Goal: Transaction & Acquisition: Purchase product/service

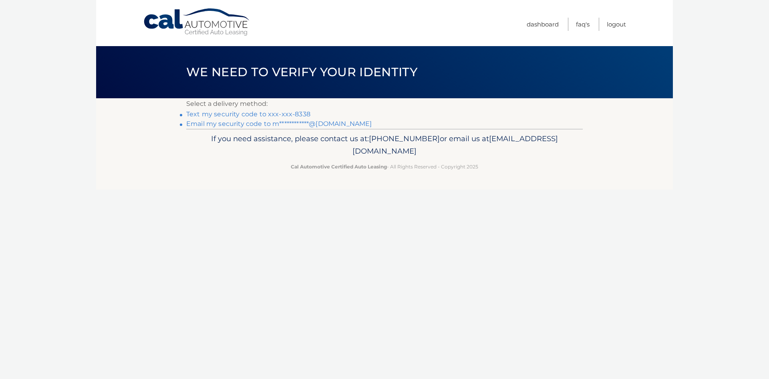
click at [235, 112] on link "Text my security code to xxx-xxx-8338" at bounding box center [248, 114] width 124 height 8
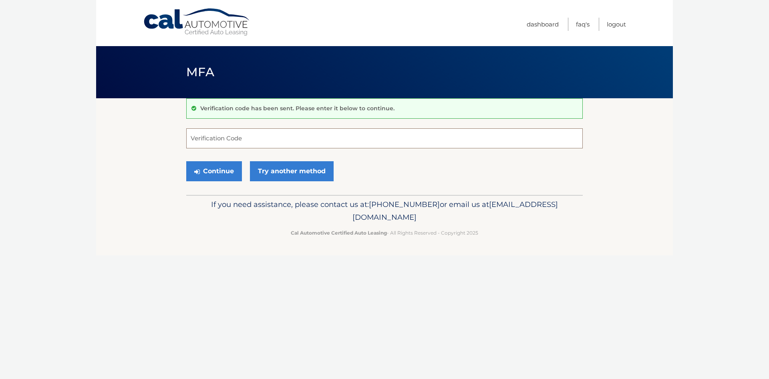
click at [230, 136] on input "Verification Code" at bounding box center [384, 138] width 397 height 20
type input "699853"
click at [222, 175] on button "Continue" at bounding box center [214, 171] width 56 height 20
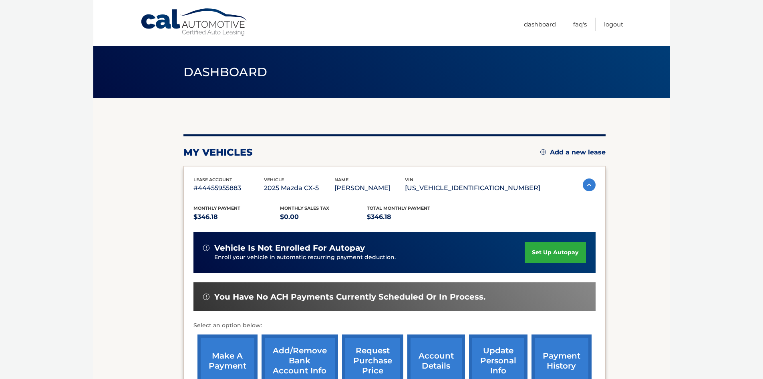
click at [686, 147] on body "Cal Automotive Menu Dashboard FAQ's Logout" at bounding box center [381, 189] width 763 height 379
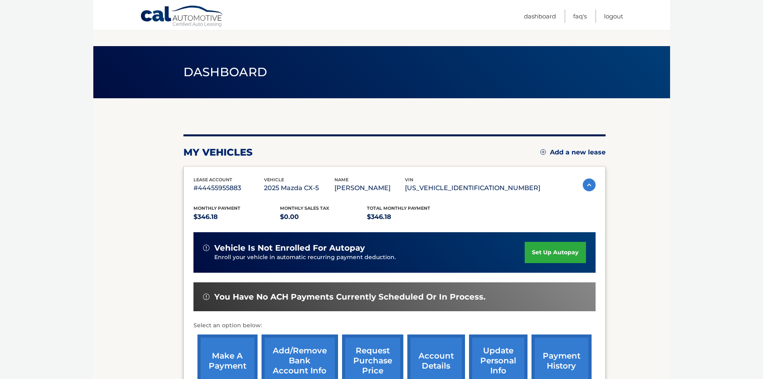
scroll to position [107, 0]
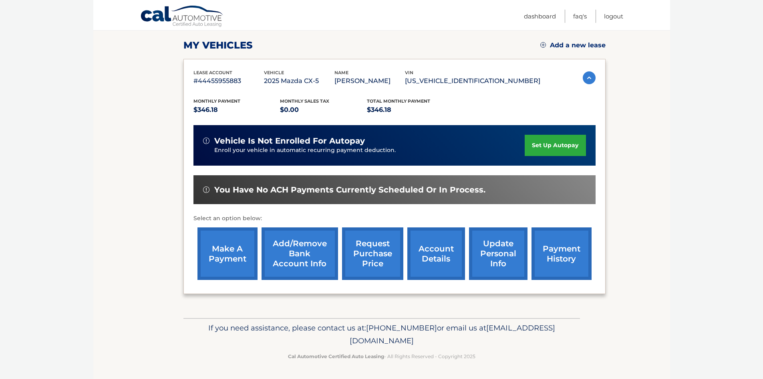
click at [571, 256] on link "payment history" at bounding box center [562, 253] width 60 height 52
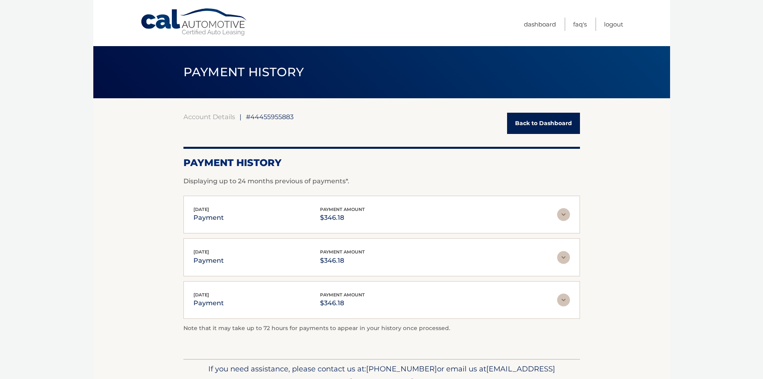
click at [542, 124] on link "Back to Dashboard" at bounding box center [543, 123] width 73 height 21
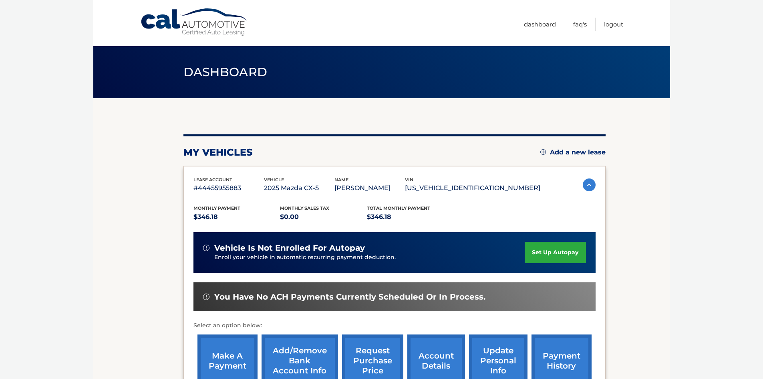
scroll to position [80, 0]
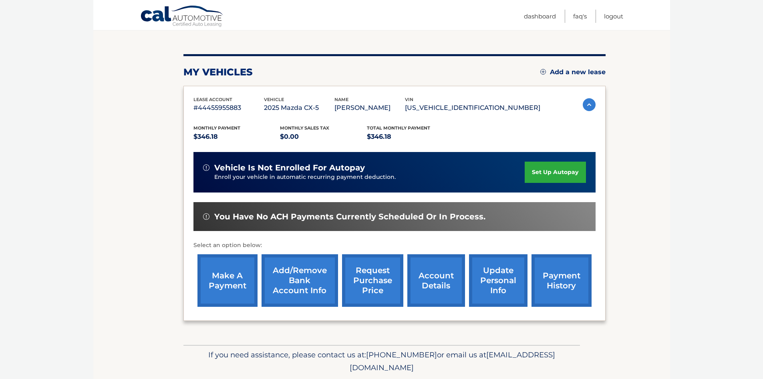
click at [234, 280] on link "make a payment" at bounding box center [227, 280] width 60 height 52
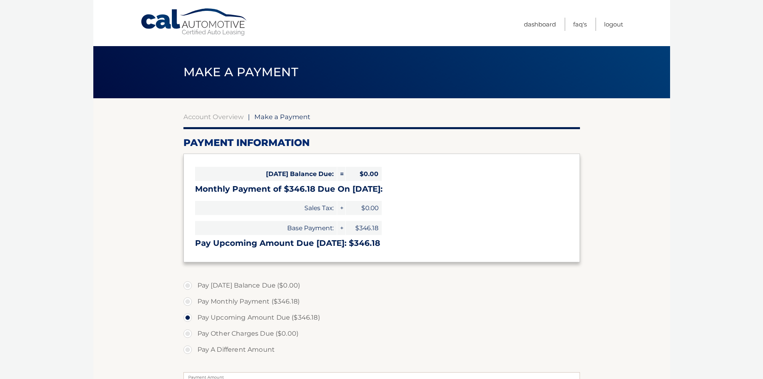
select select "YzQ0YjdiYTMtNjAyMi00MzNmLWFlNTMtNGZmOWVjMjMxOWY1"
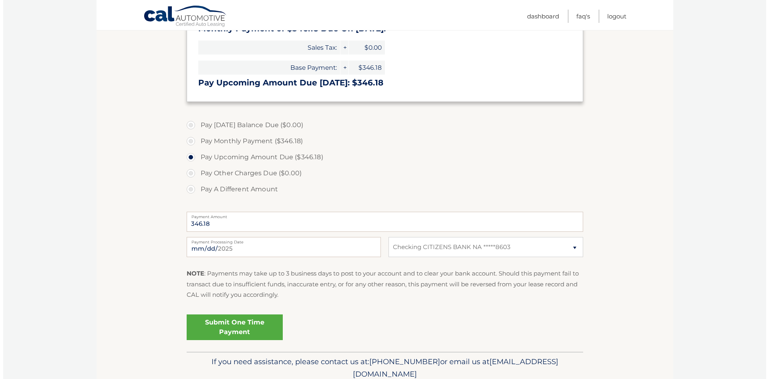
scroll to position [194, 0]
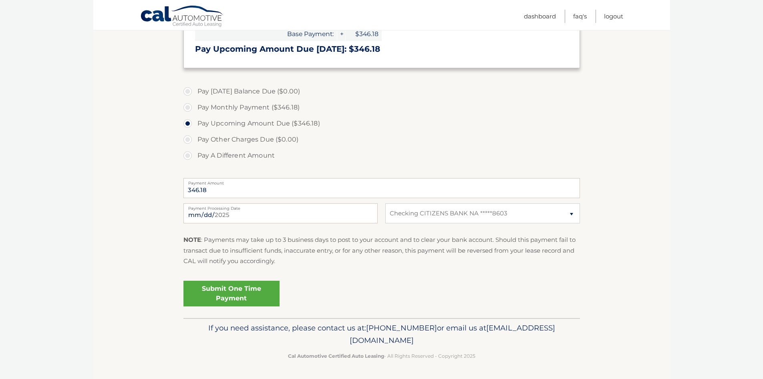
click at [239, 295] on link "Submit One Time Payment" at bounding box center [231, 293] width 96 height 26
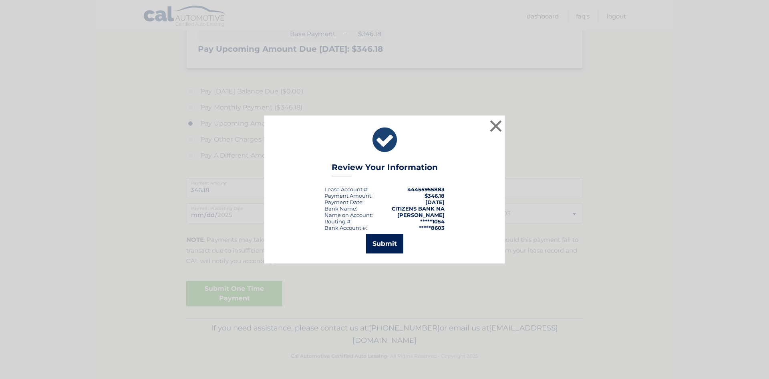
click at [389, 245] on button "Submit" at bounding box center [384, 243] width 37 height 19
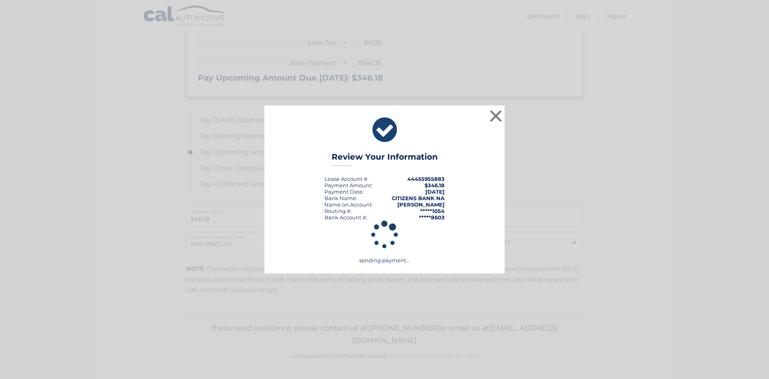
scroll to position [165, 0]
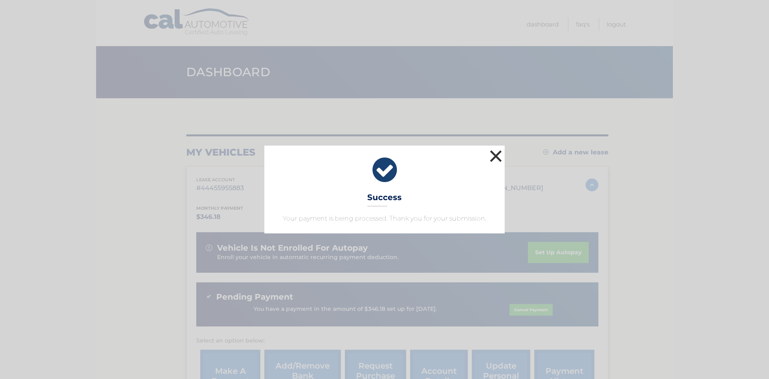
click at [494, 155] on button "×" at bounding box center [496, 156] width 16 height 16
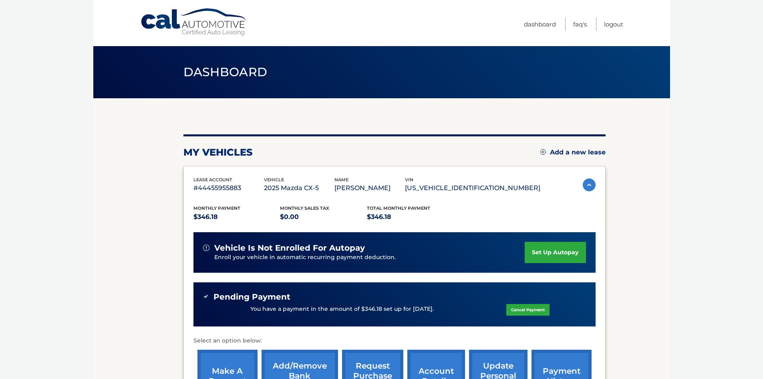
drag, startPoint x: 685, startPoint y: 252, endPoint x: 680, endPoint y: 254, distance: 5.0
click at [683, 253] on body "Cal Automotive Menu Dashboard FAQ's Logout" at bounding box center [381, 189] width 763 height 379
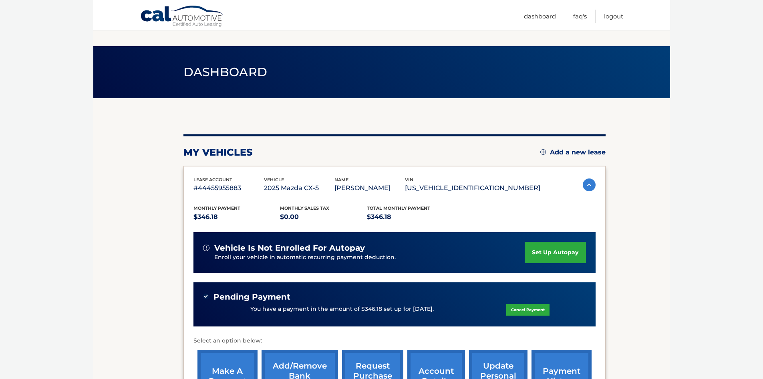
scroll to position [122, 0]
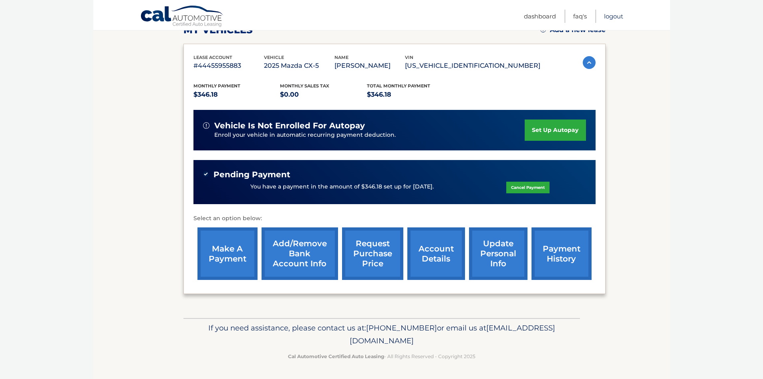
click at [614, 15] on link "Logout" at bounding box center [613, 16] width 19 height 13
